Goal: Find specific page/section: Find specific page/section

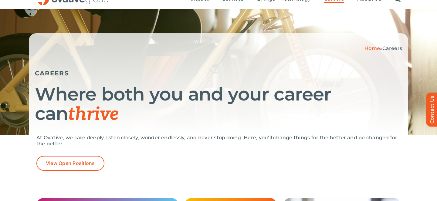
scroll to position [54, 0]
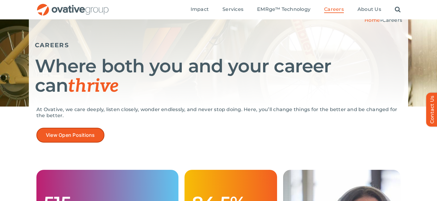
click at [68, 134] on span "View Open Positions" at bounding box center [70, 136] width 49 height 6
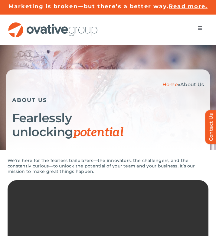
click at [200, 25] on button "Toggle Navigation" at bounding box center [200, 28] width 17 height 12
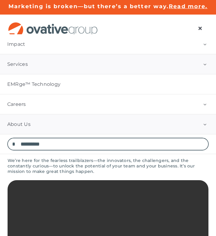
scroll to position [14, 0]
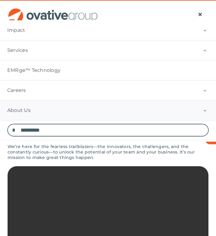
click at [207, 111] on button "Open submenu of About Us" at bounding box center [205, 110] width 22 height 20
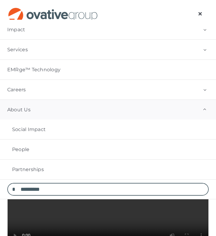
scroll to position [51, 0]
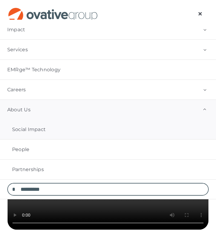
click at [85, 129] on link "Social Impact" at bounding box center [108, 129] width 216 height 20
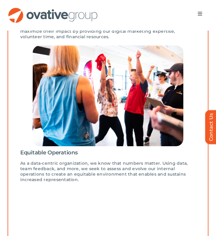
scroll to position [328, 0]
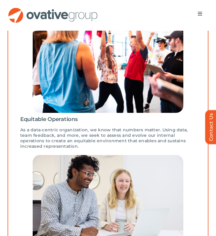
click at [197, 16] on button "Toggle Navigation" at bounding box center [200, 14] width 17 height 12
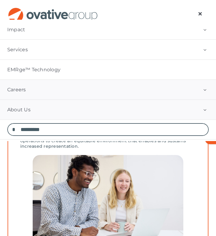
click at [185, 91] on link "Careers" at bounding box center [108, 90] width 216 height 20
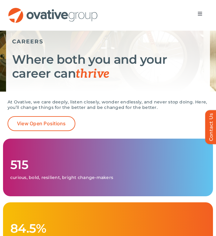
scroll to position [87, 0]
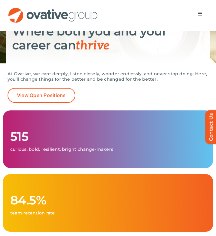
click at [200, 15] on span "Menu" at bounding box center [200, 13] width 5 height 5
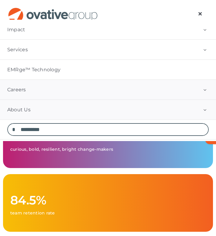
click at [187, 101] on link "About Us" at bounding box center [108, 110] width 216 height 20
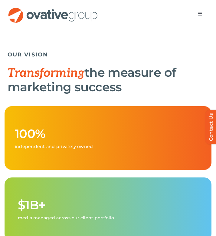
scroll to position [36, 0]
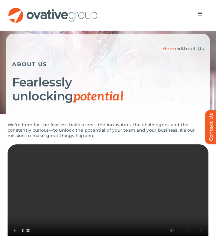
click at [199, 16] on button "Toggle Navigation" at bounding box center [200, 14] width 17 height 12
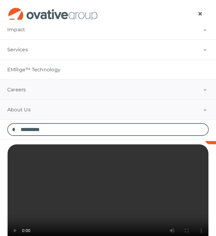
click at [62, 90] on link "Careers" at bounding box center [108, 90] width 216 height 20
